Goal: Find specific page/section: Find specific page/section

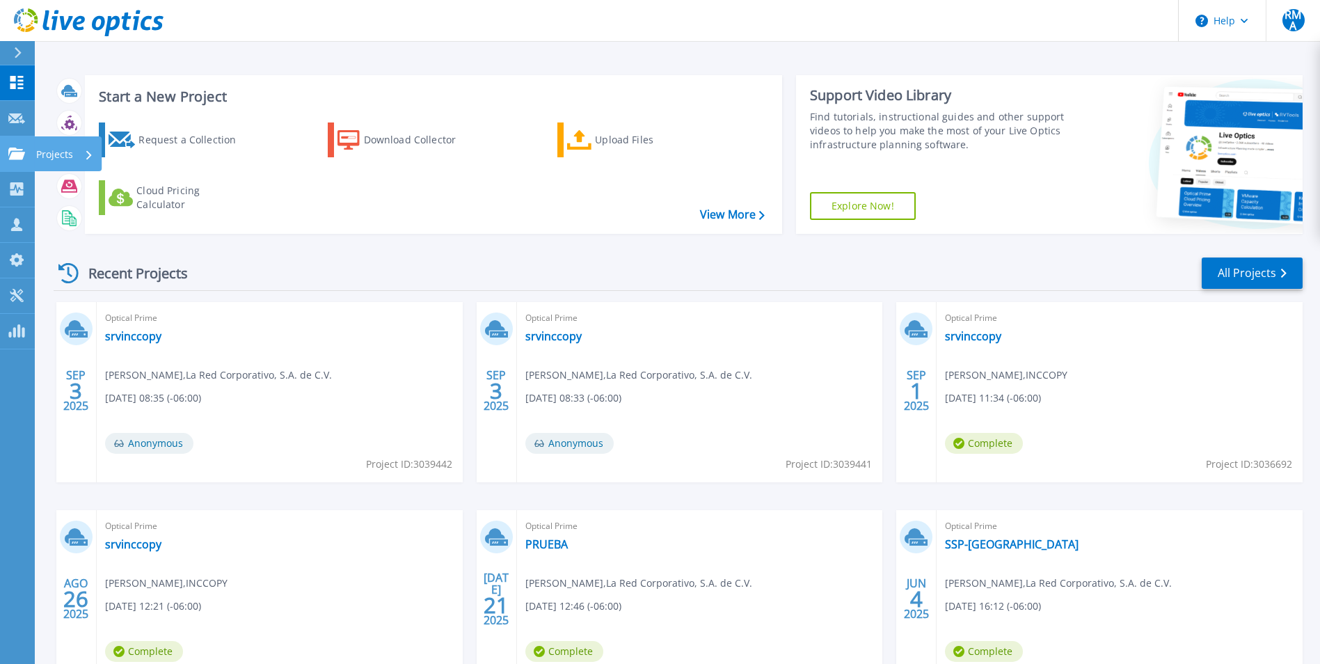
click at [82, 155] on div "Projects" at bounding box center [64, 154] width 57 height 36
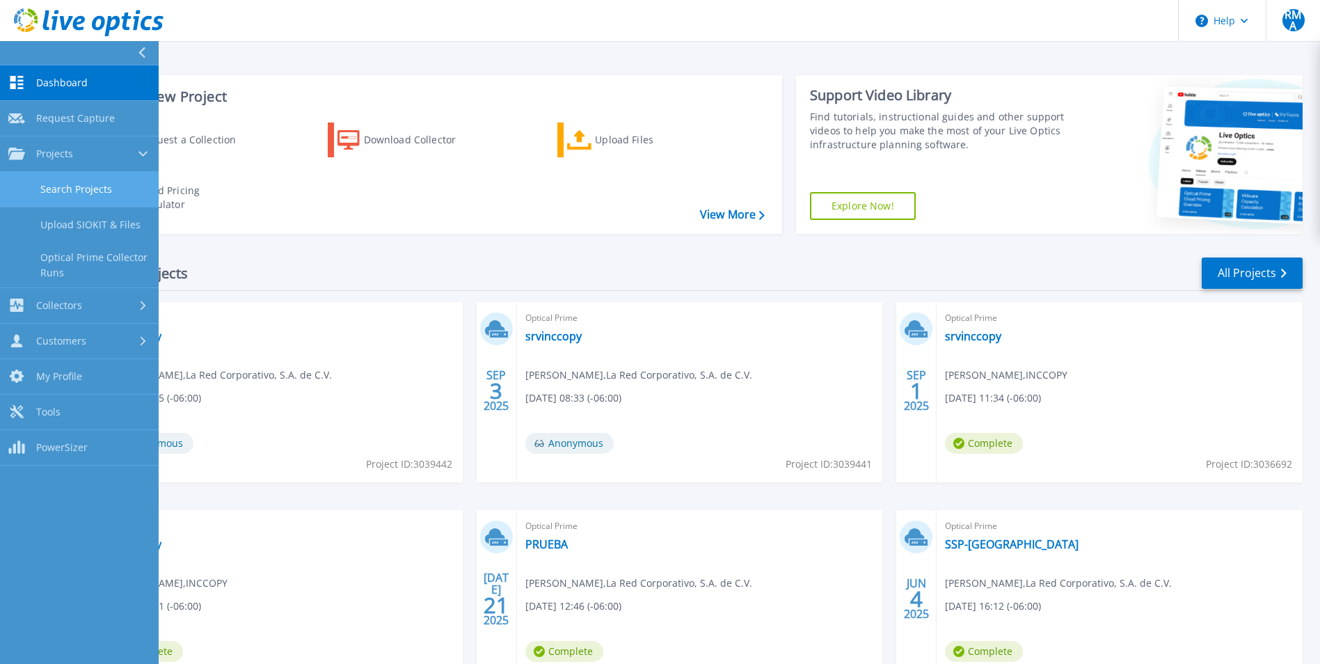
click at [100, 192] on link "Search Projects" at bounding box center [79, 189] width 159 height 35
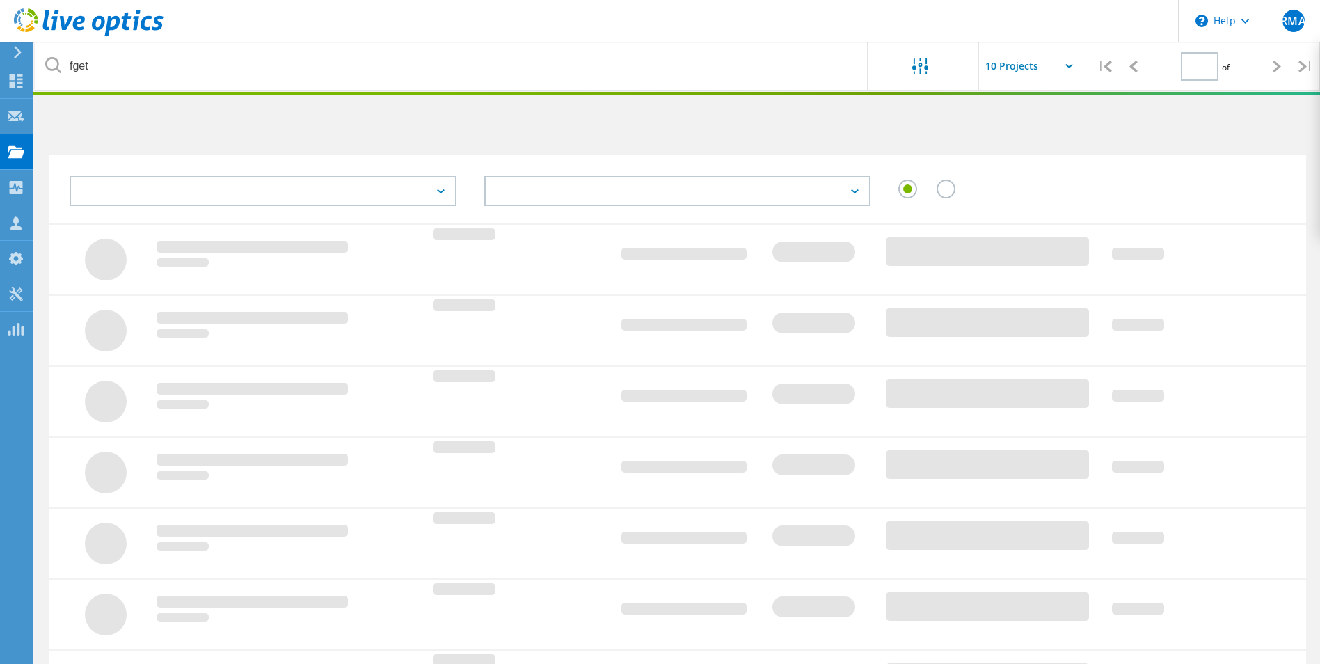
type input "1"
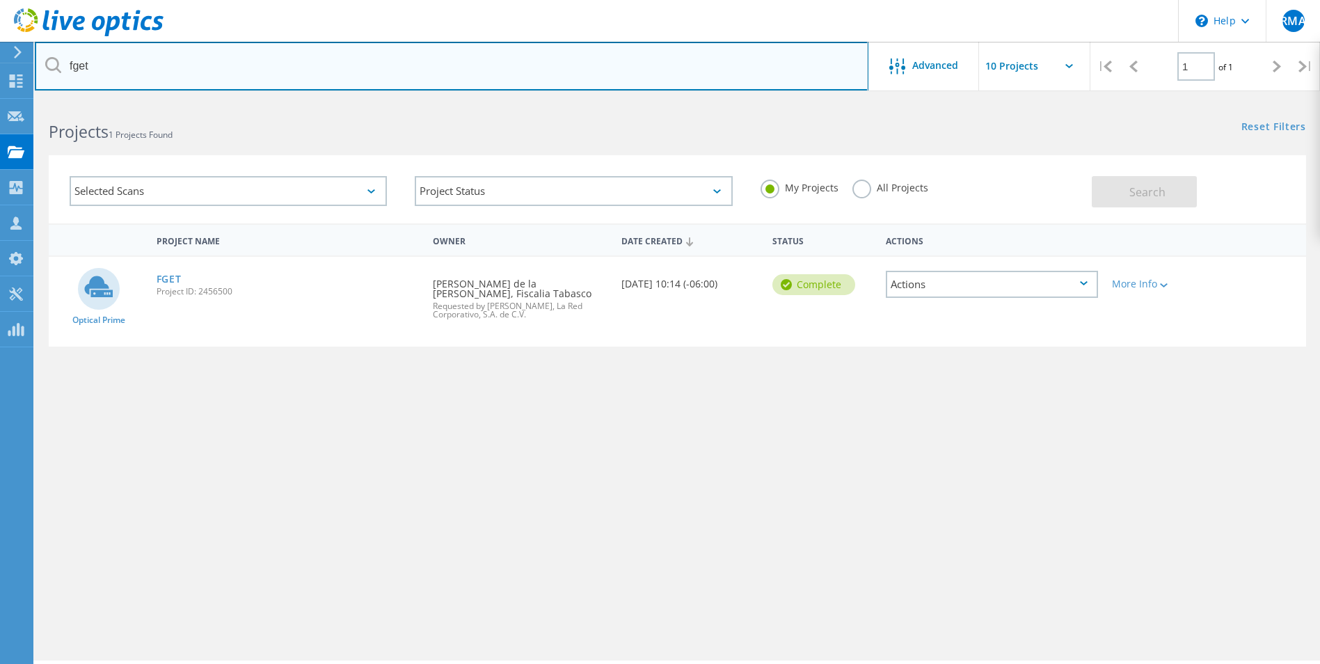
drag, startPoint x: 136, startPoint y: 66, endPoint x: -3, endPoint y: 70, distance: 138.5
click at [0, 70] on html "\n Help Explore Helpful Articles Contact Support RMA Channel Partner Rodrigo Mo…" at bounding box center [660, 351] width 1320 height 702
type input "isset"
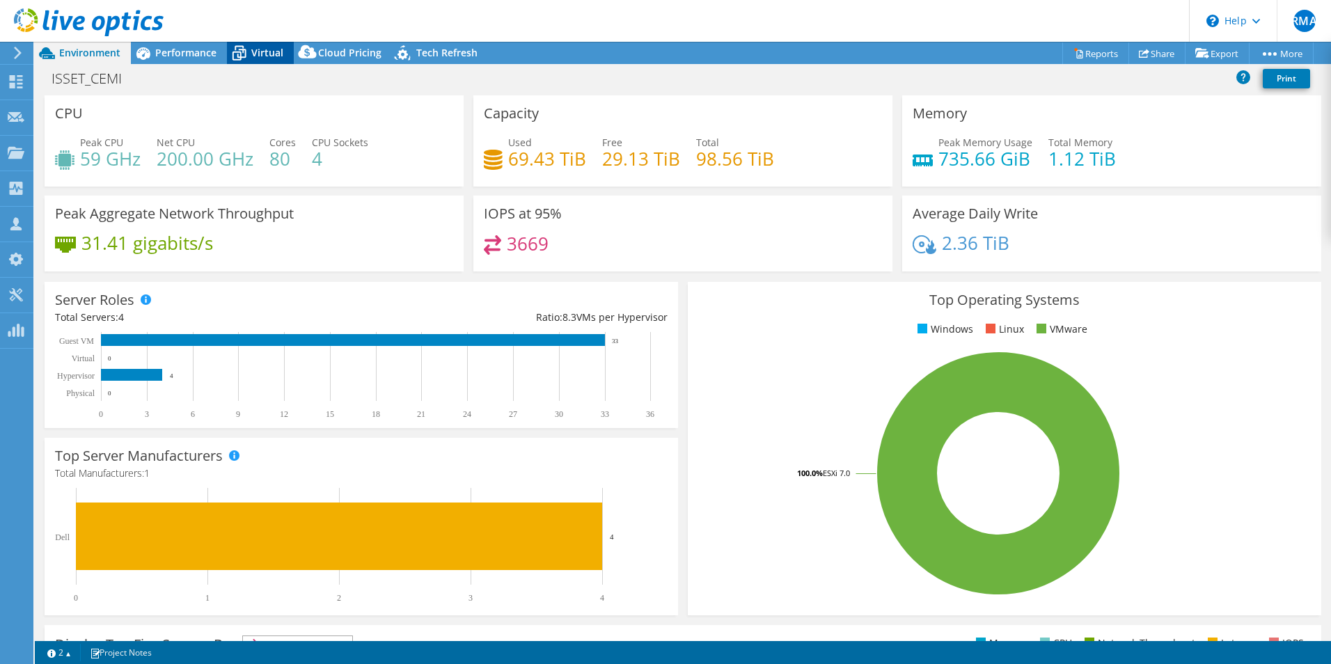
select select "USD"
click at [267, 54] on span "Virtual" at bounding box center [267, 52] width 32 height 13
select select "USD"
click at [264, 54] on span "Virtual" at bounding box center [267, 52] width 32 height 13
